Goal: Information Seeking & Learning: Check status

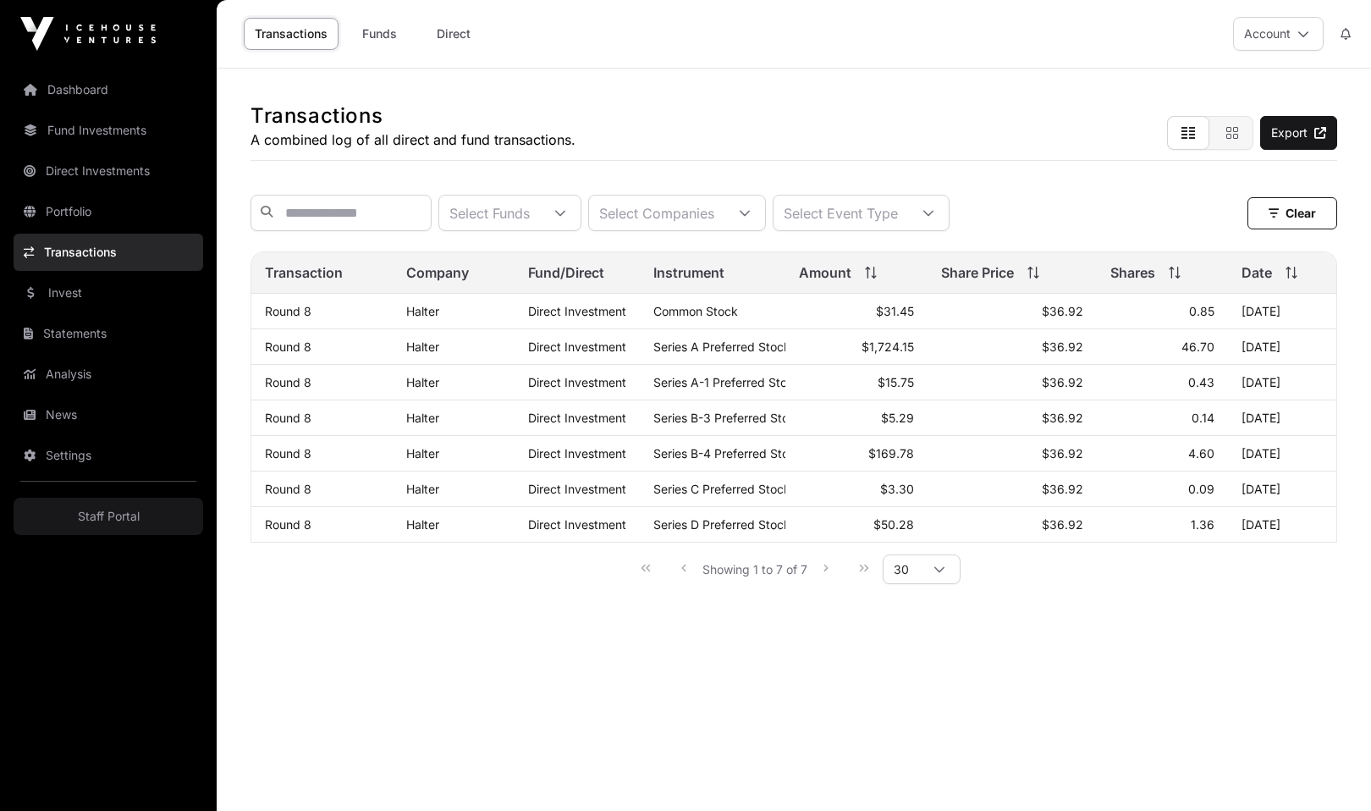
click at [948, 201] on div at bounding box center [928, 212] width 41 height 35
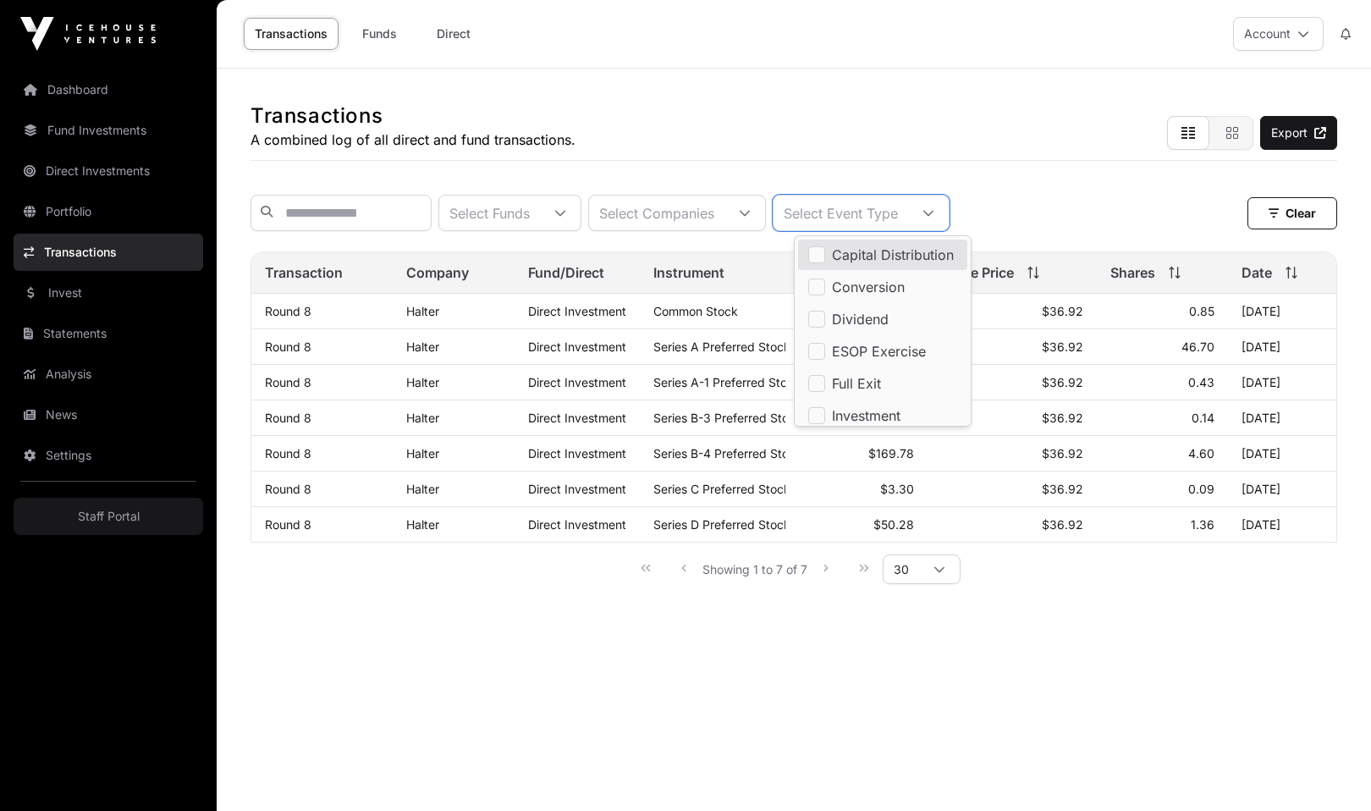
click at [856, 169] on div "Transactions A combined log of all direct and fund transactions. Export Select …" at bounding box center [794, 342] width 1154 height 546
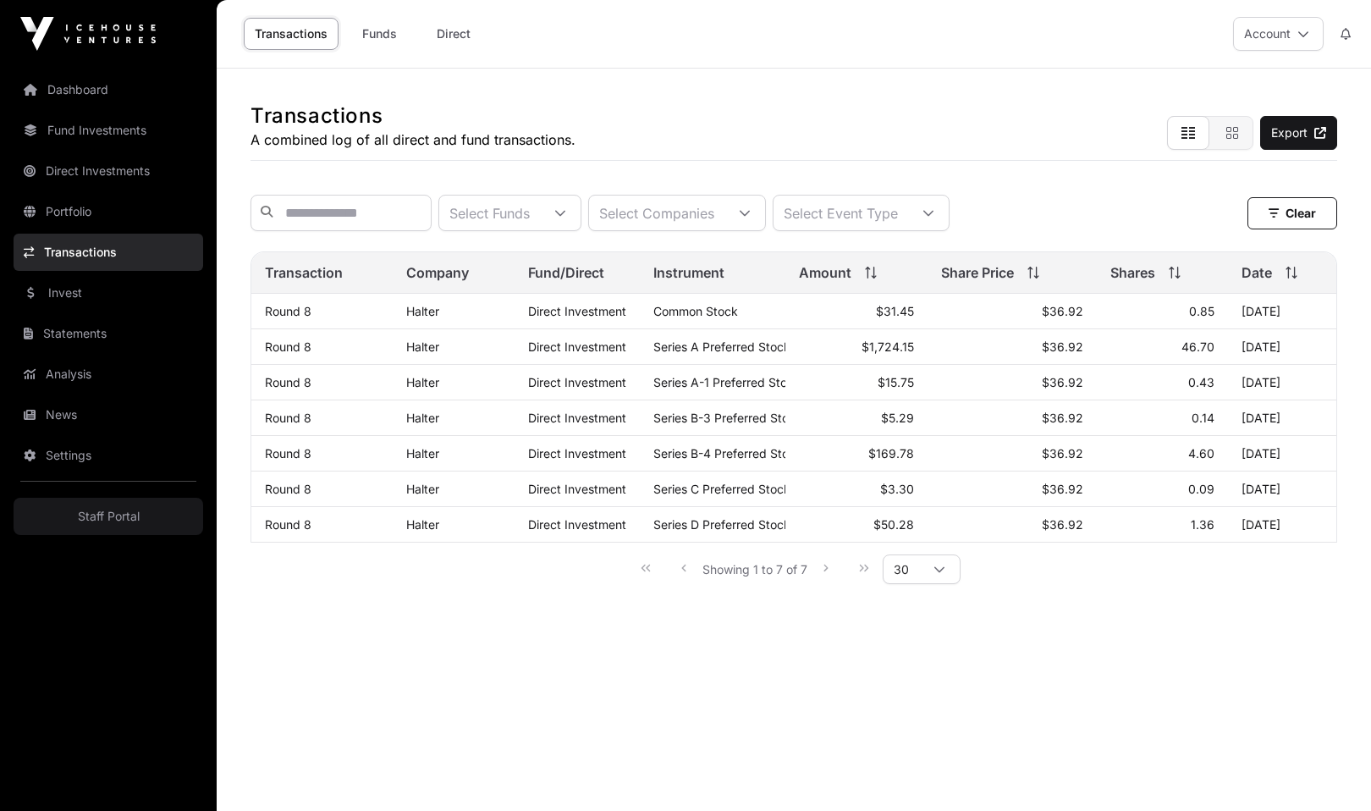
click at [903, 209] on div "Select Event Type" at bounding box center [840, 212] width 135 height 35
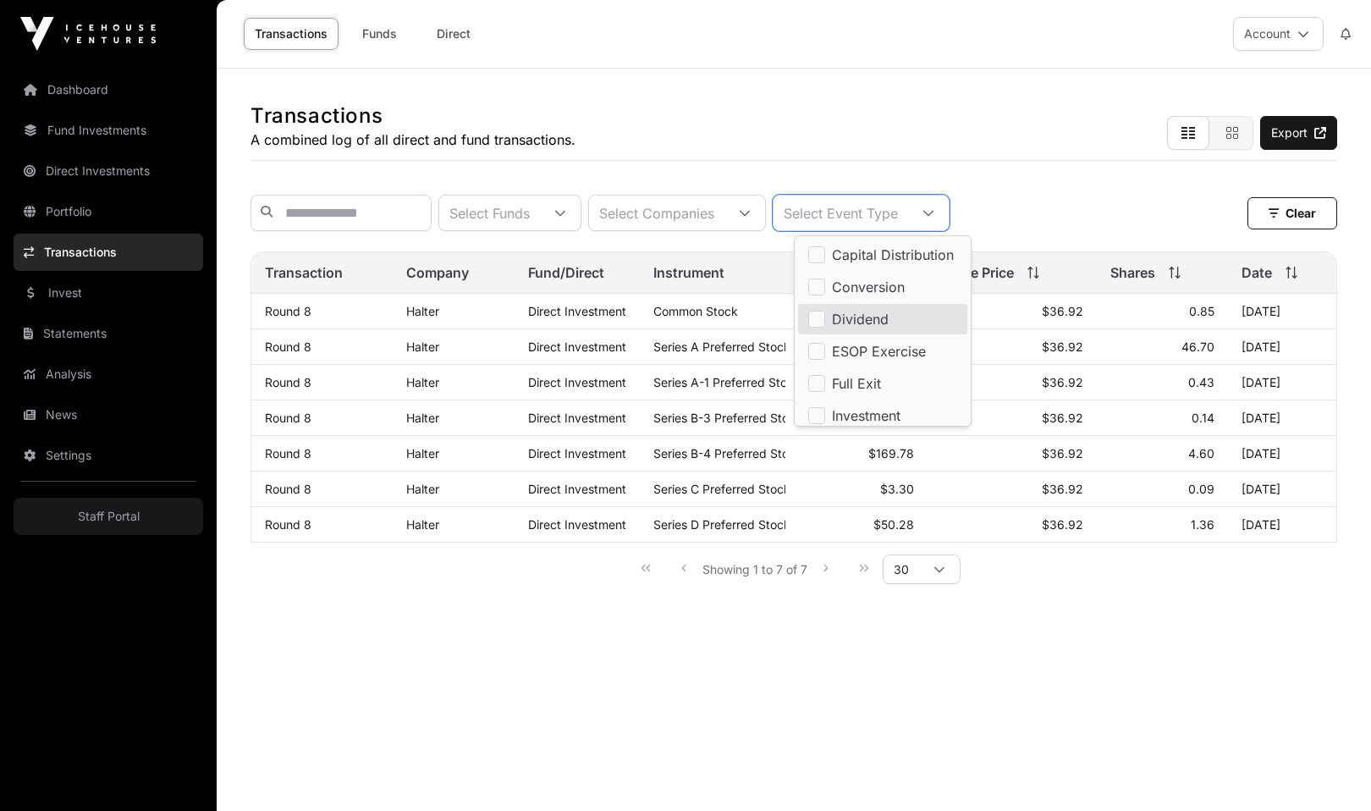
click at [855, 326] on span "Dividend" at bounding box center [860, 319] width 57 height 14
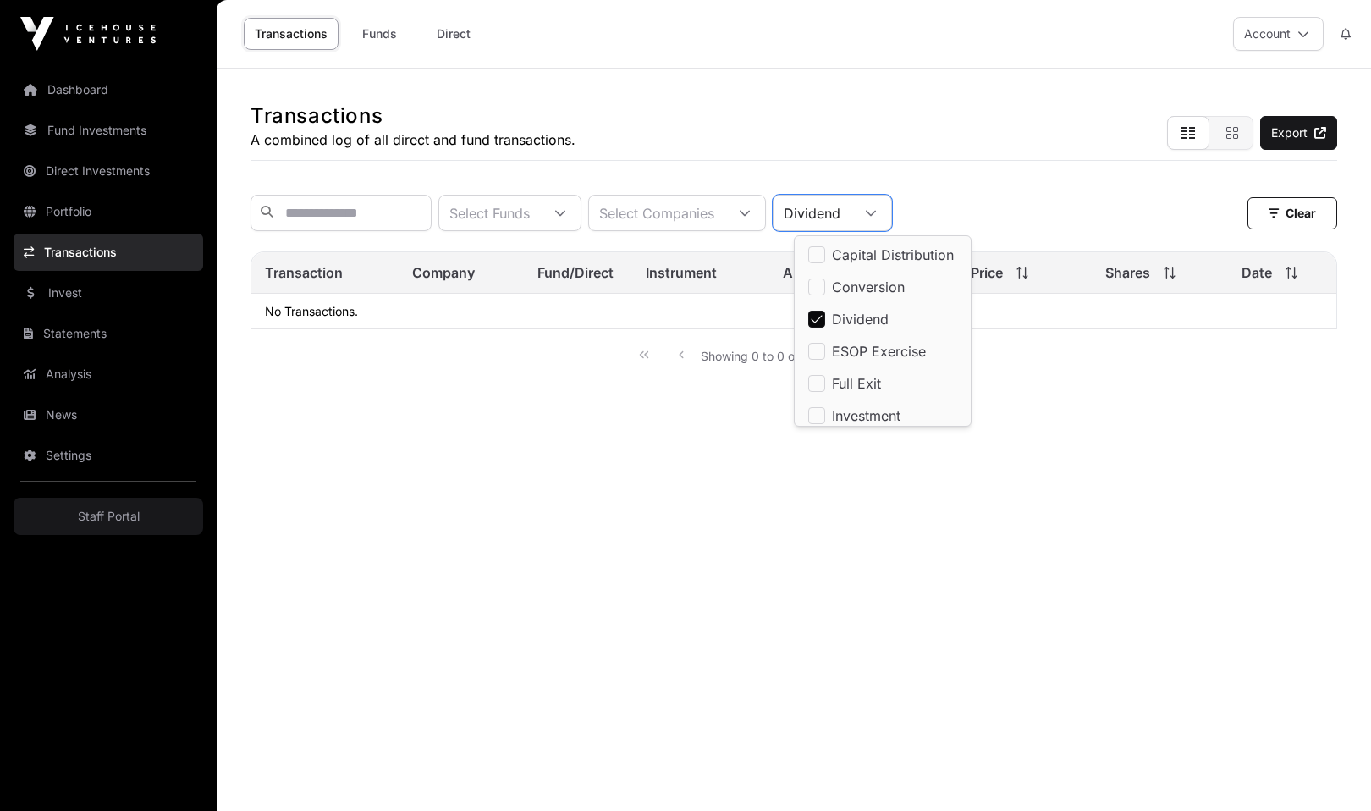
click at [848, 322] on span "Dividend" at bounding box center [860, 319] width 57 height 14
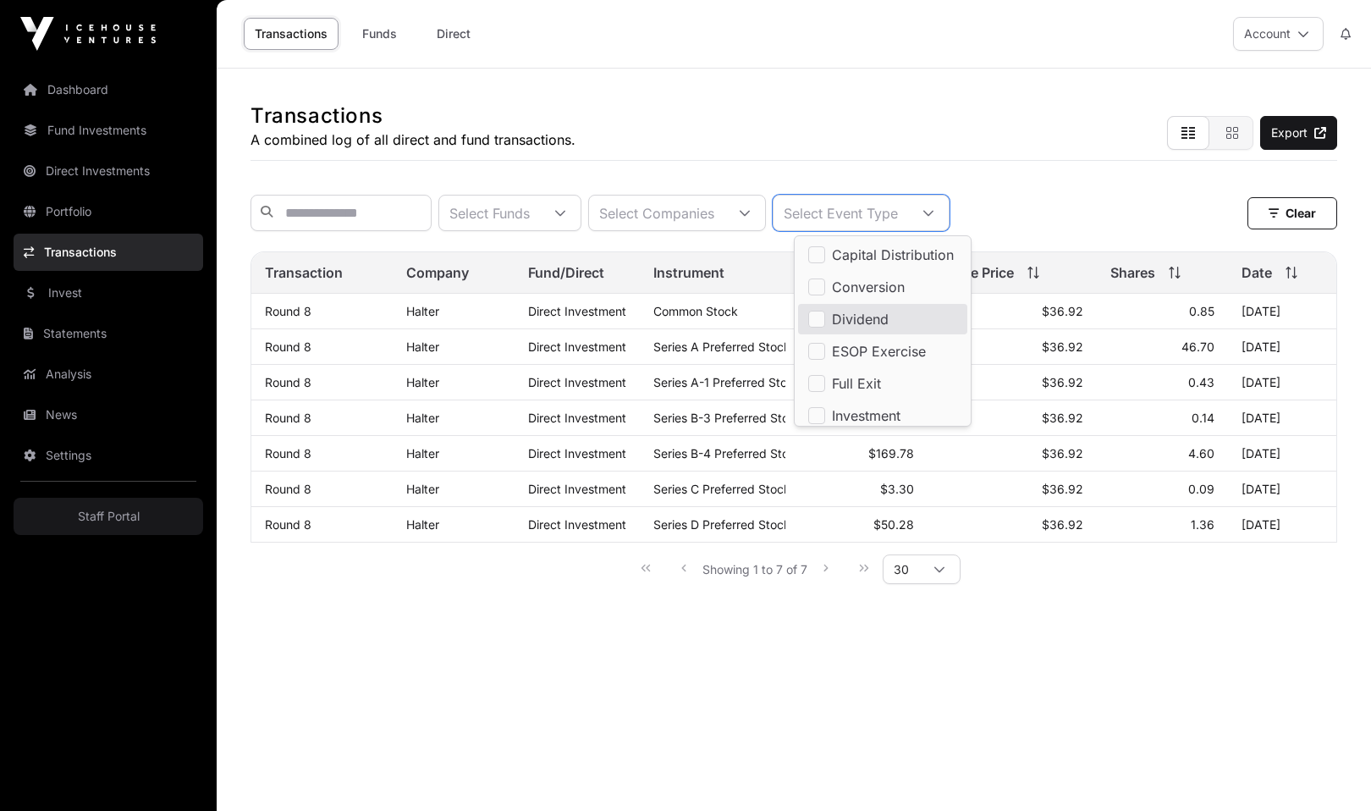
click at [811, 132] on div "Transactions A combined log of all direct and fund transactions. Export" at bounding box center [793, 115] width 1086 height 92
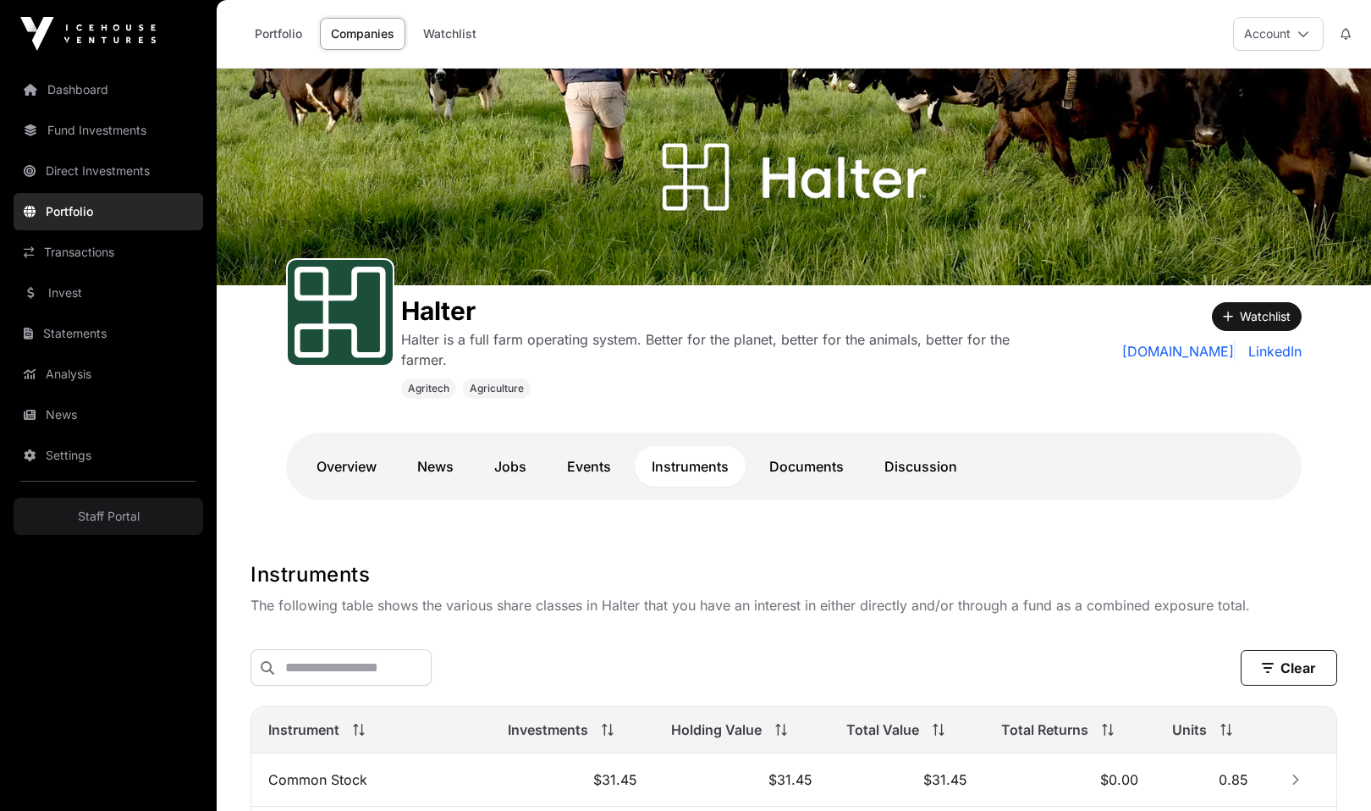
scroll to position [388, 0]
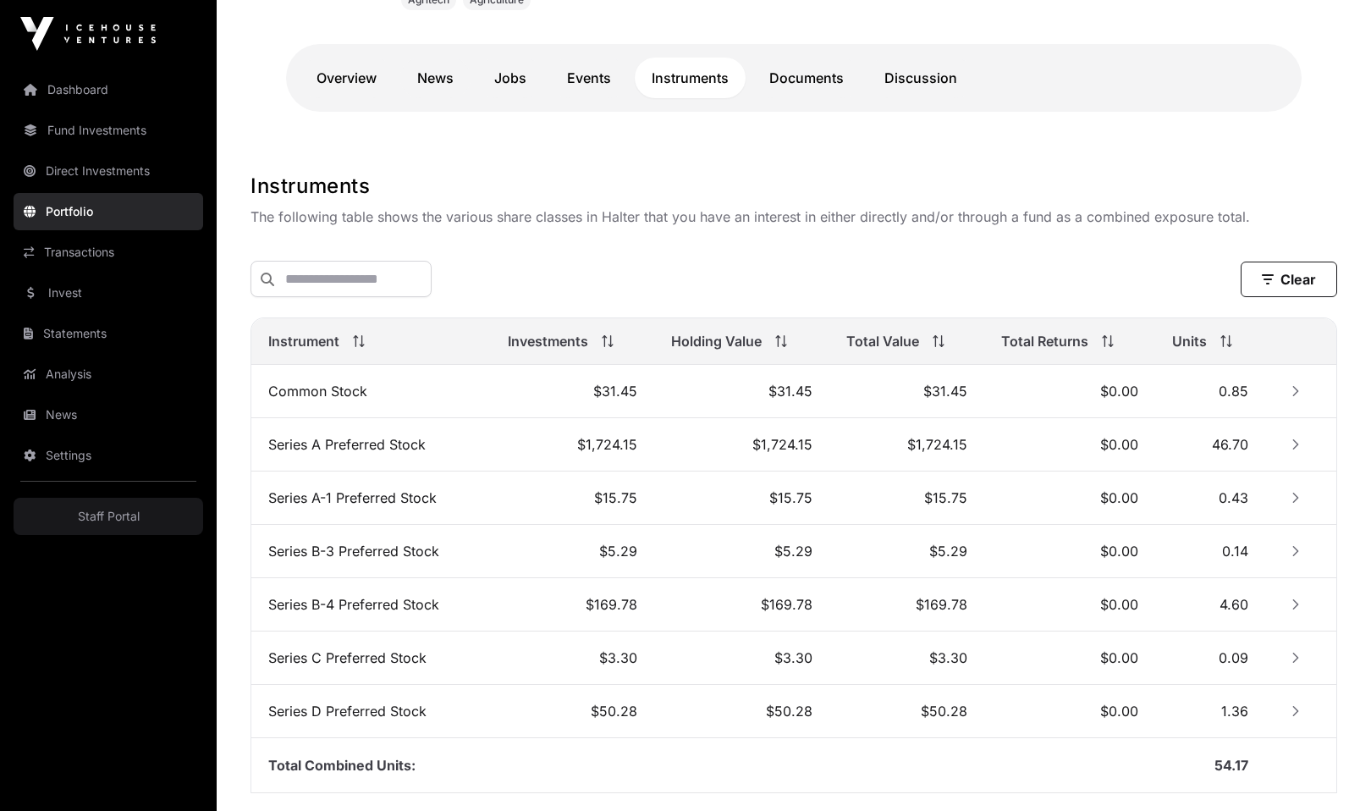
click at [594, 77] on link "Events" at bounding box center [589, 78] width 78 height 41
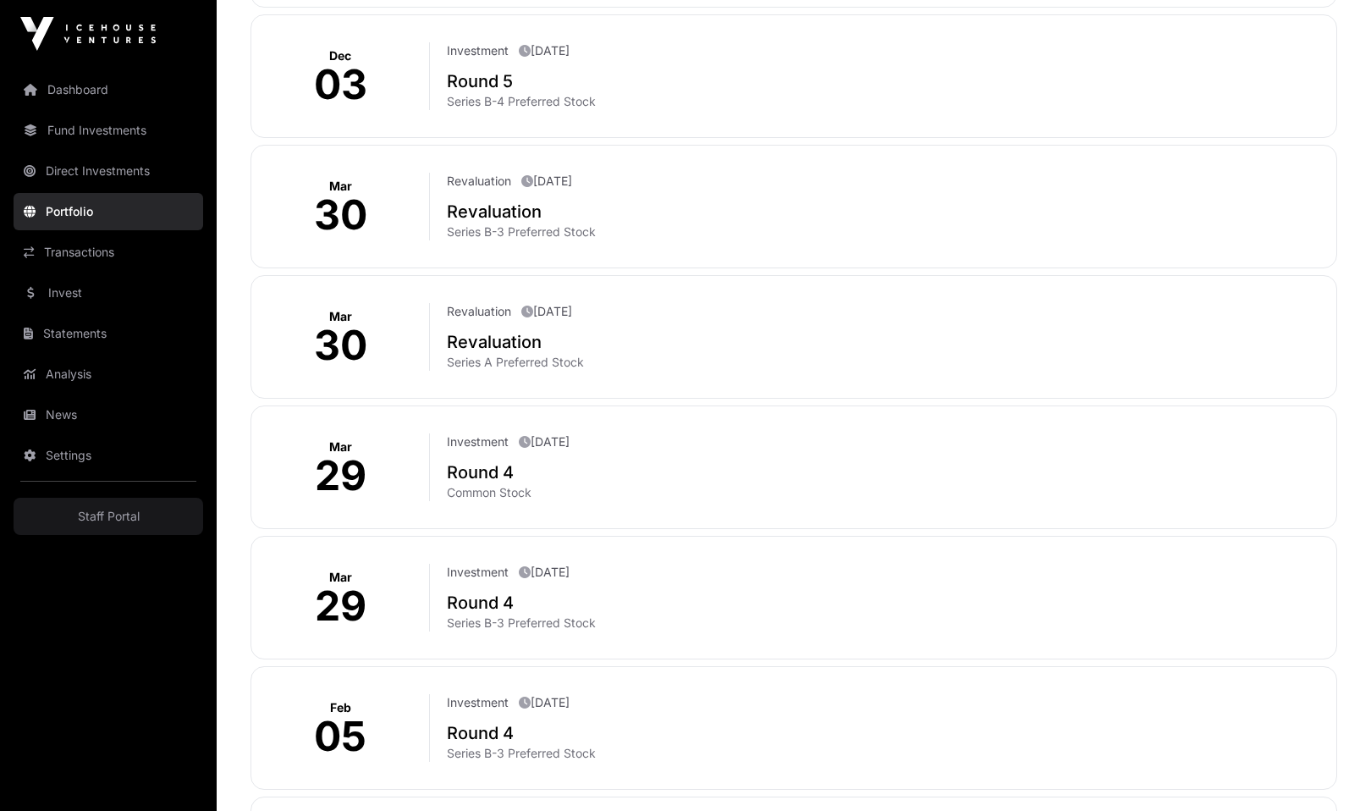
scroll to position [2184, 0]
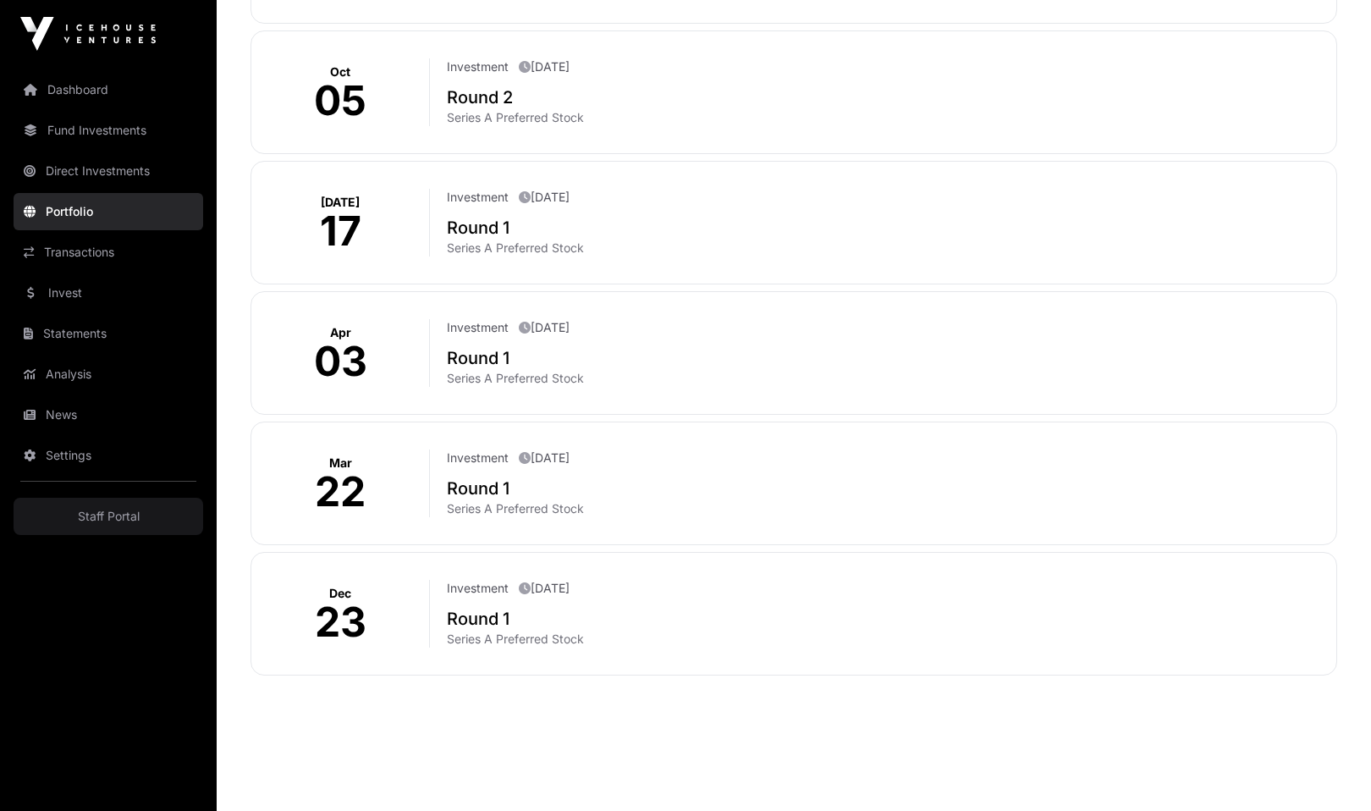
click at [410, 535] on div "[DATE] Investment [DATE] Round 1 Series A Preferred Stock" at bounding box center [793, 483] width 1086 height 124
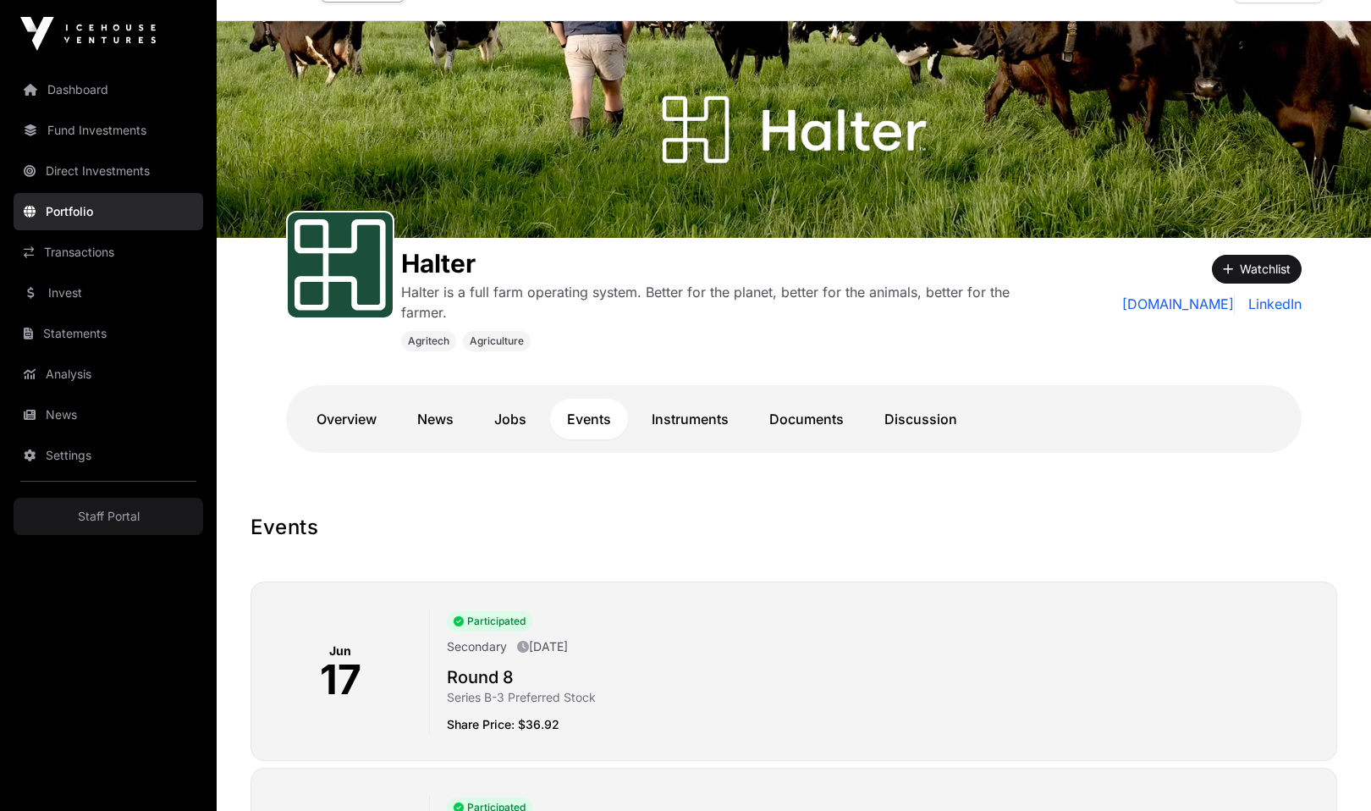
scroll to position [0, 0]
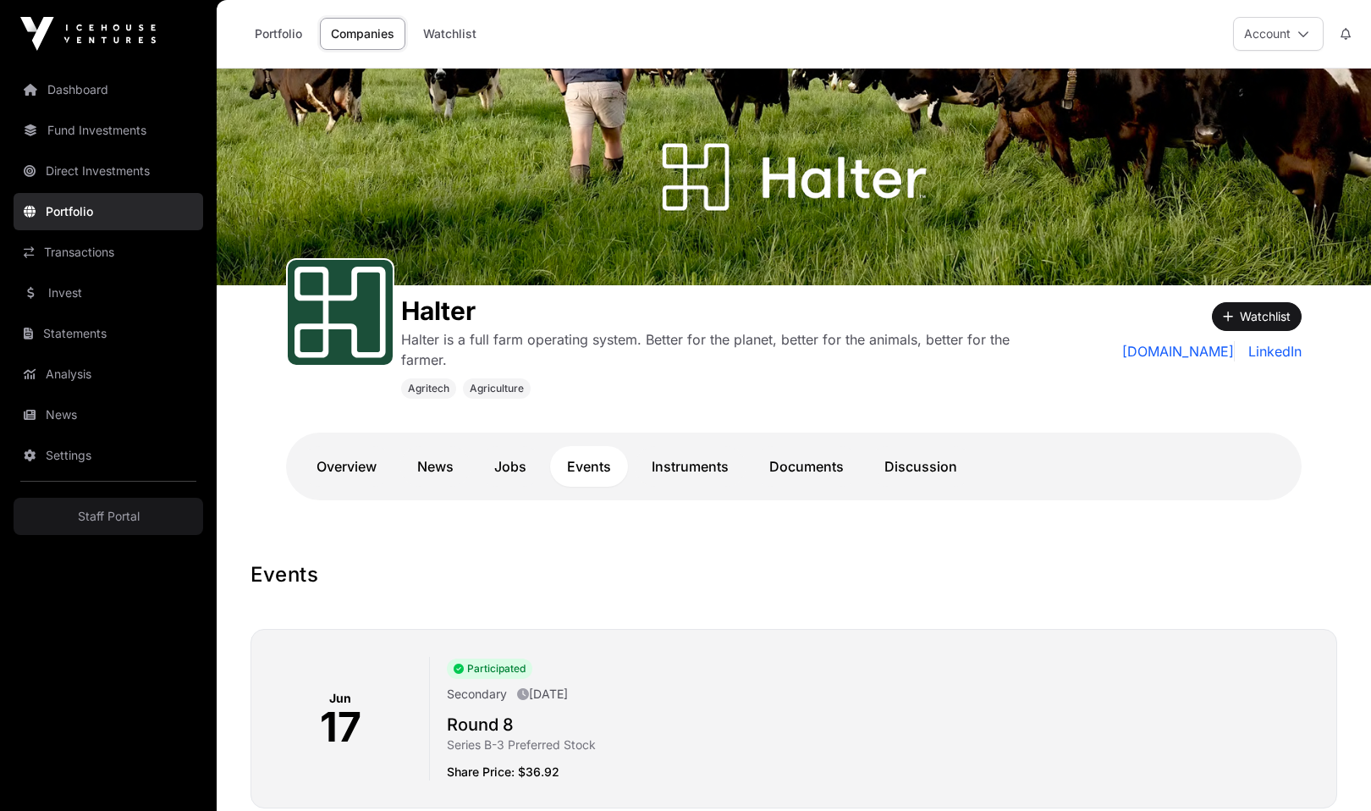
click at [691, 469] on link "Instruments" at bounding box center [690, 466] width 111 height 41
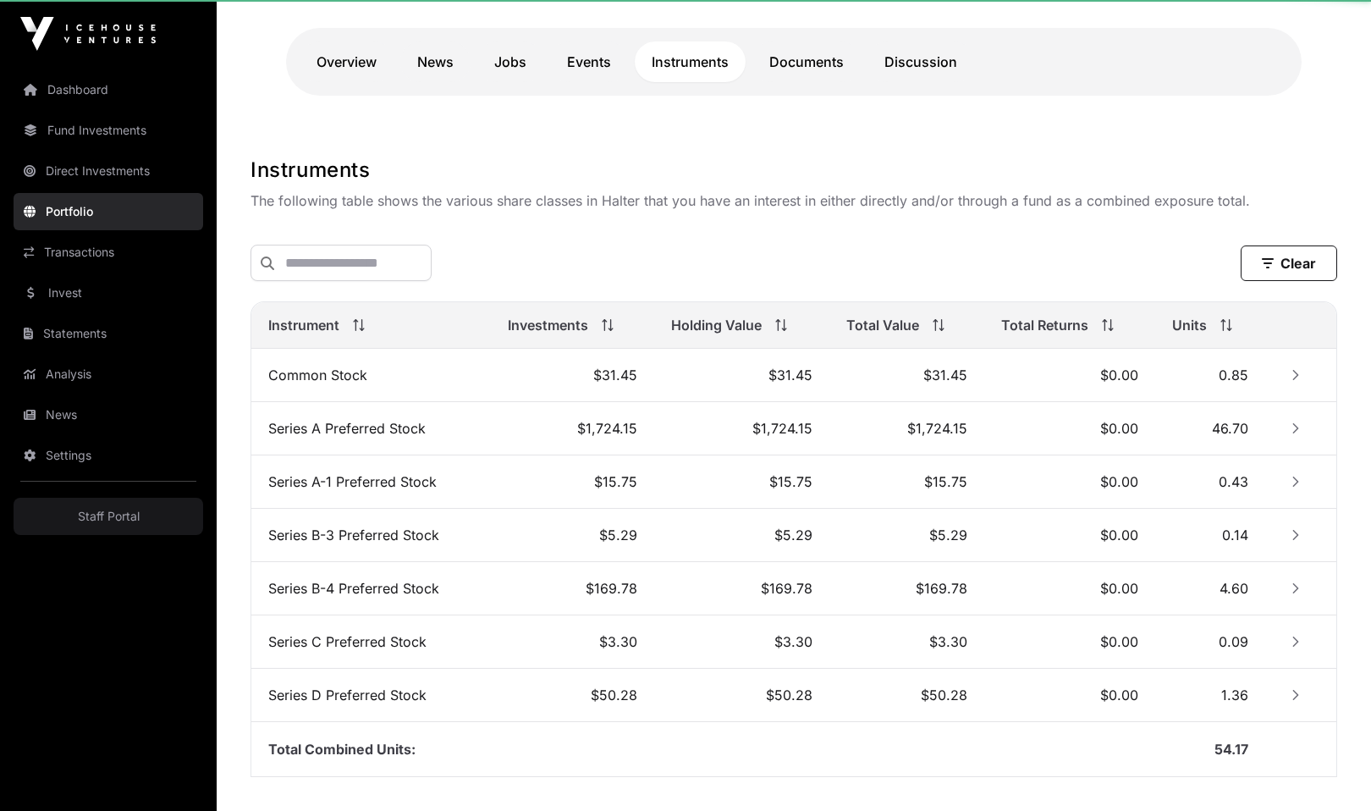
scroll to position [465, 0]
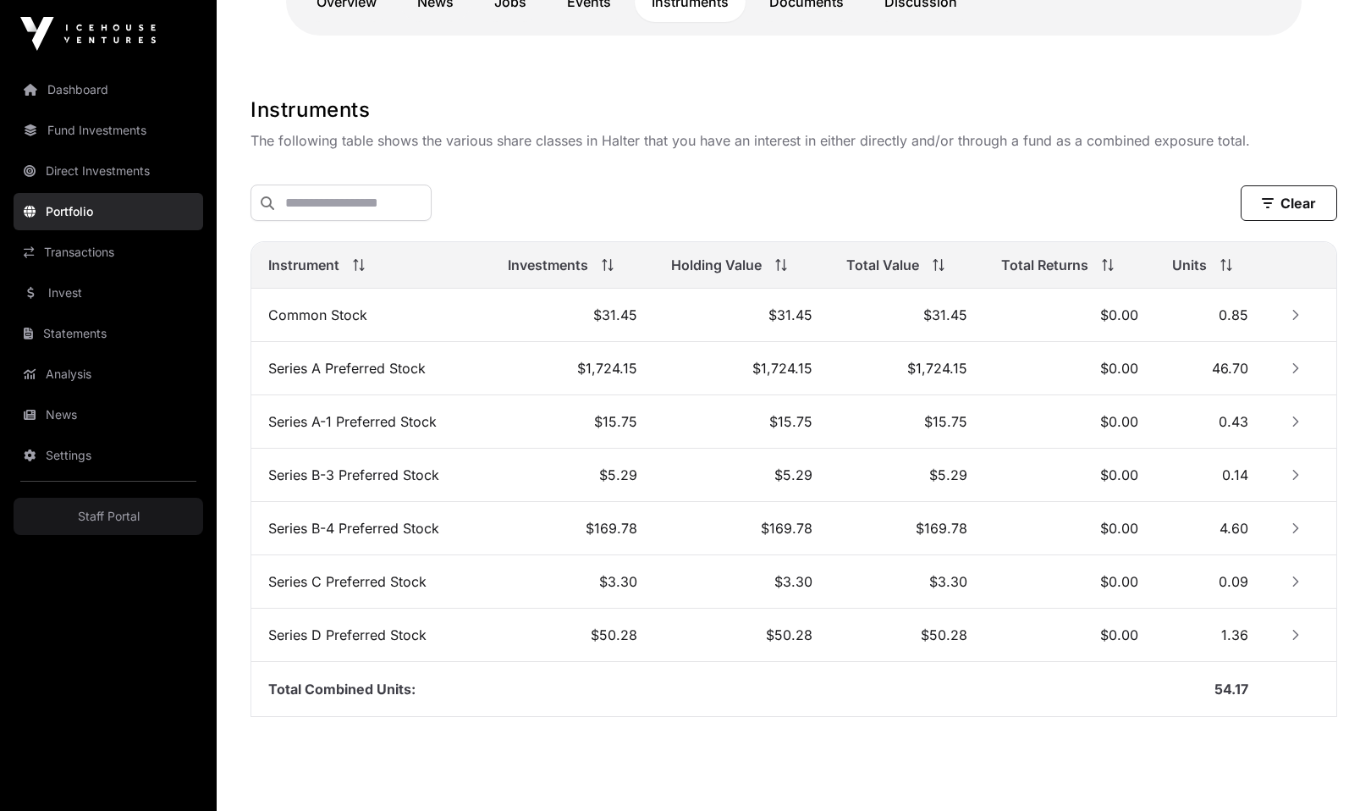
click at [711, 370] on td "$1,724.15" at bounding box center [741, 368] width 175 height 53
click at [1297, 366] on icon "Row Collapsed" at bounding box center [1295, 368] width 12 height 12
